Goal: Information Seeking & Learning: Compare options

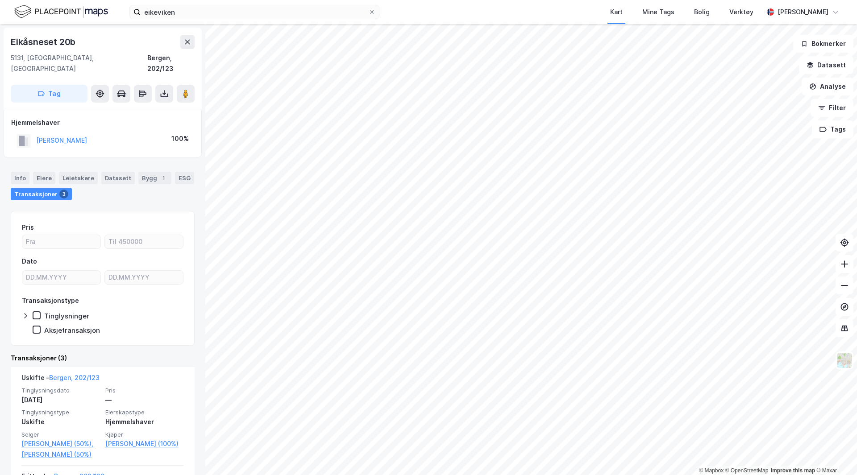
click at [62, 8] on img at bounding box center [61, 12] width 94 height 16
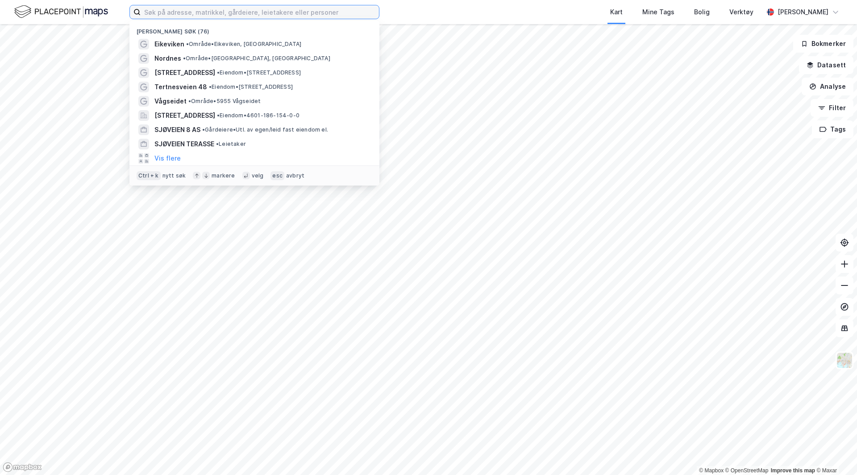
click at [341, 12] on input at bounding box center [260, 11] width 238 height 13
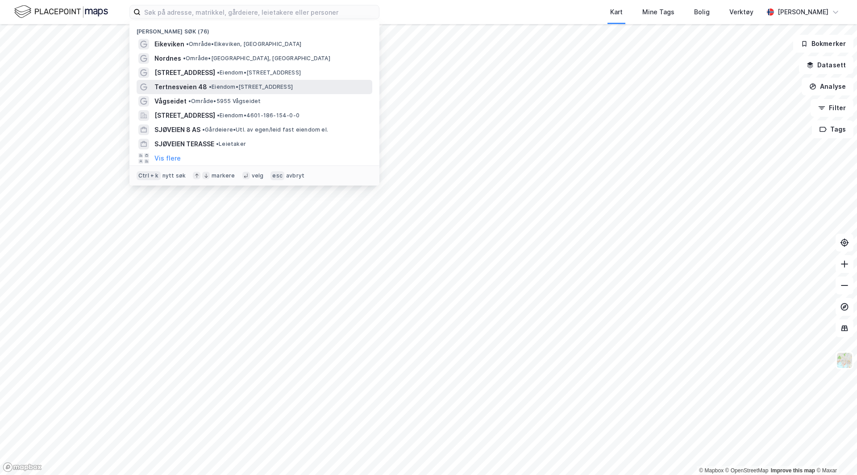
click at [188, 87] on span "Tertnesveien 48" at bounding box center [180, 87] width 53 height 11
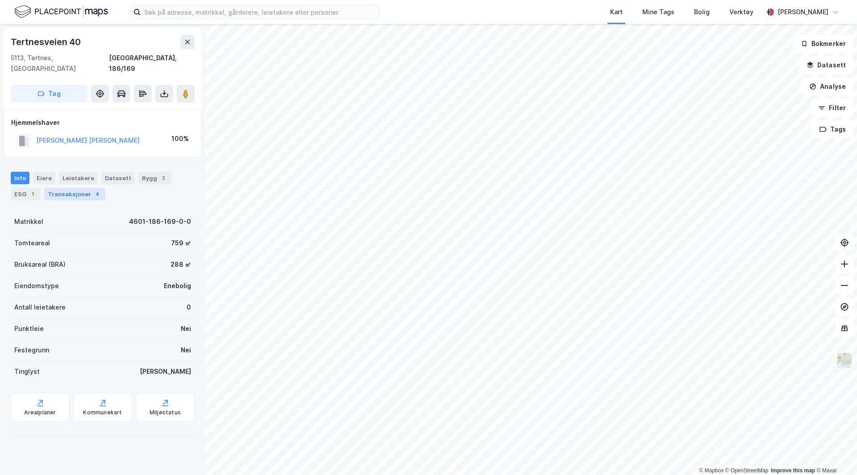
click at [74, 188] on div "Transaksjoner 4" at bounding box center [74, 194] width 61 height 12
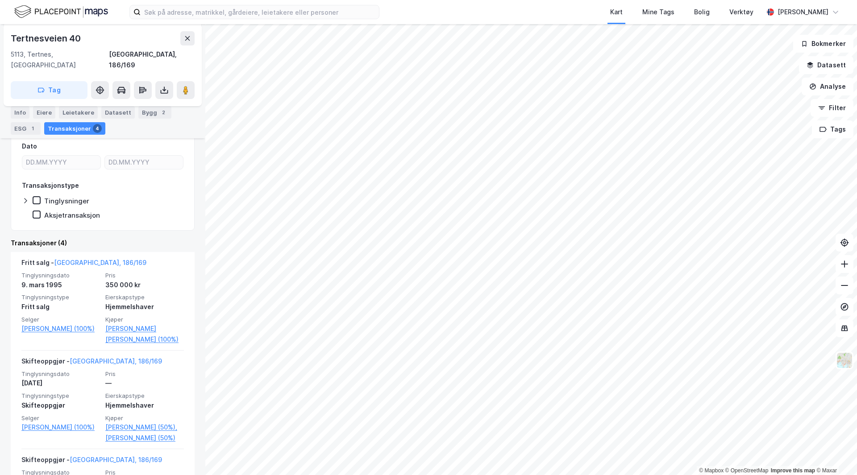
scroll to position [134, 0]
